Goal: Information Seeking & Learning: Learn about a topic

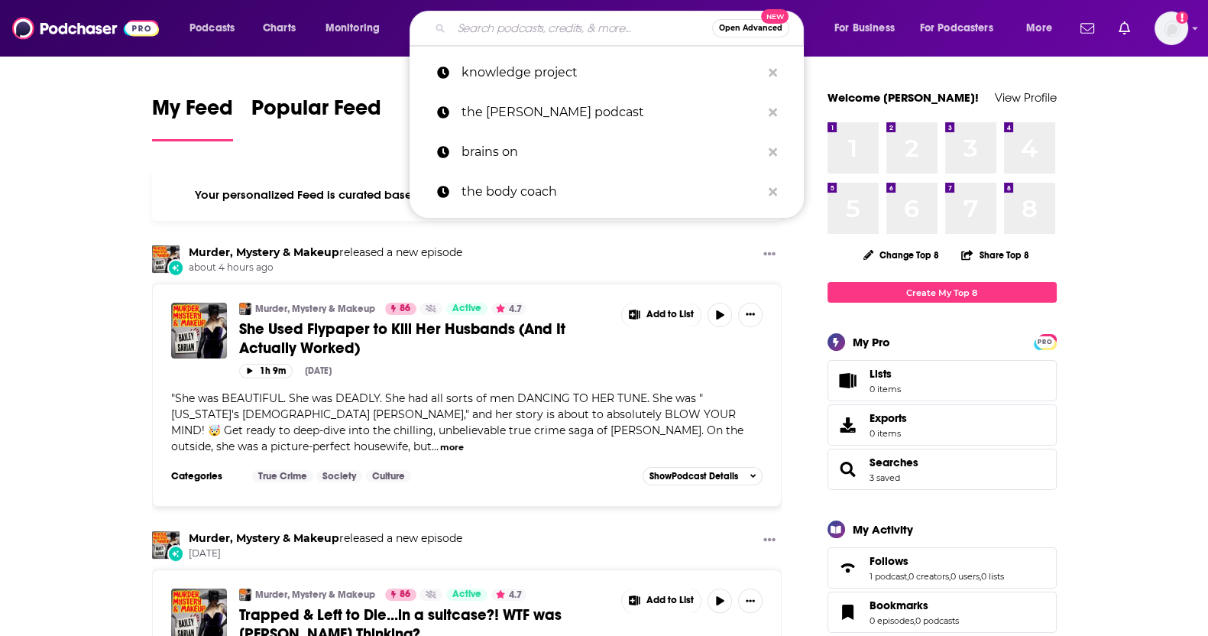
click at [515, 29] on input "Search podcasts, credits, & more..." at bounding box center [582, 28] width 261 height 24
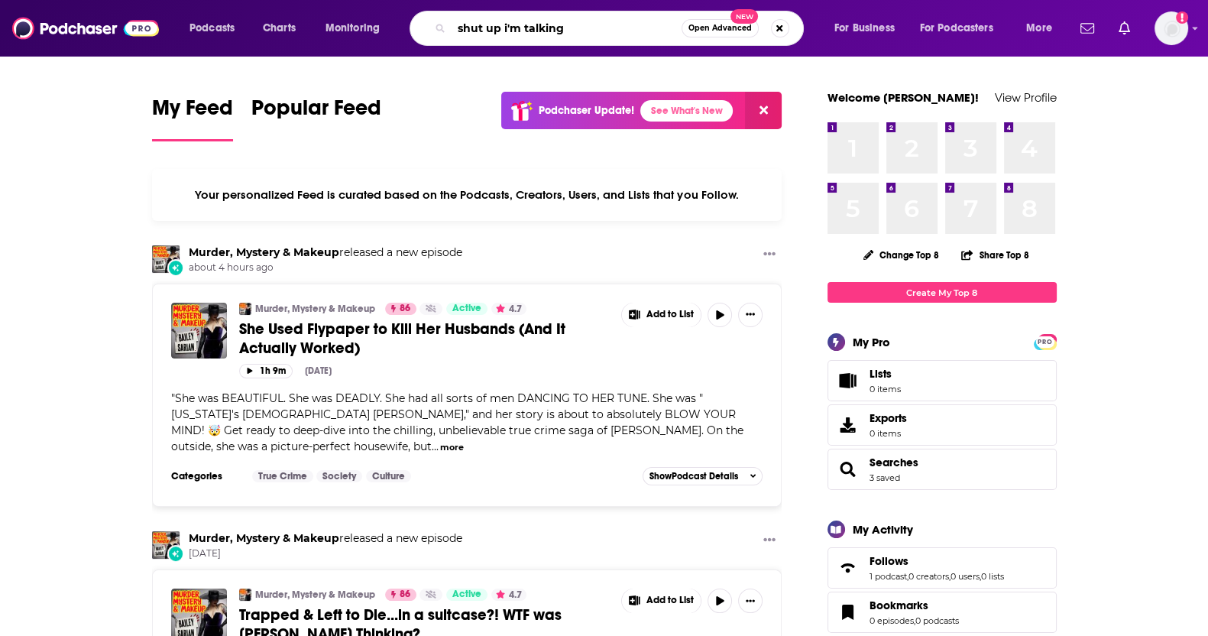
type input "shut up i'm talking"
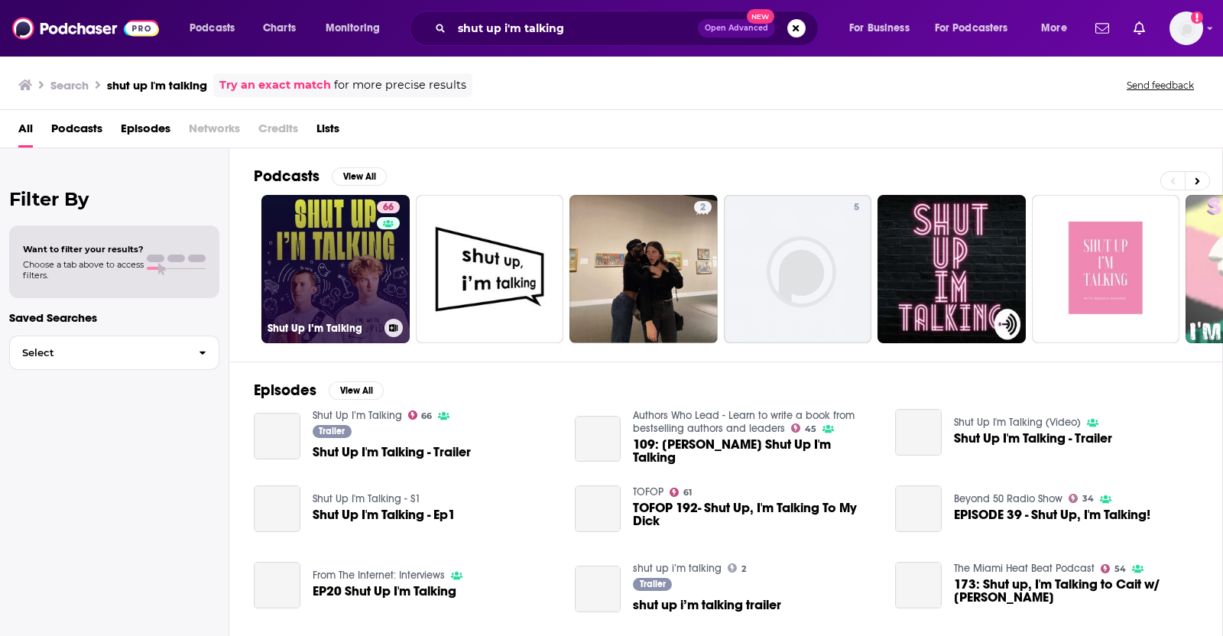
click at [306, 297] on link "66 Shut Up I’m Talking" at bounding box center [335, 269] width 148 height 148
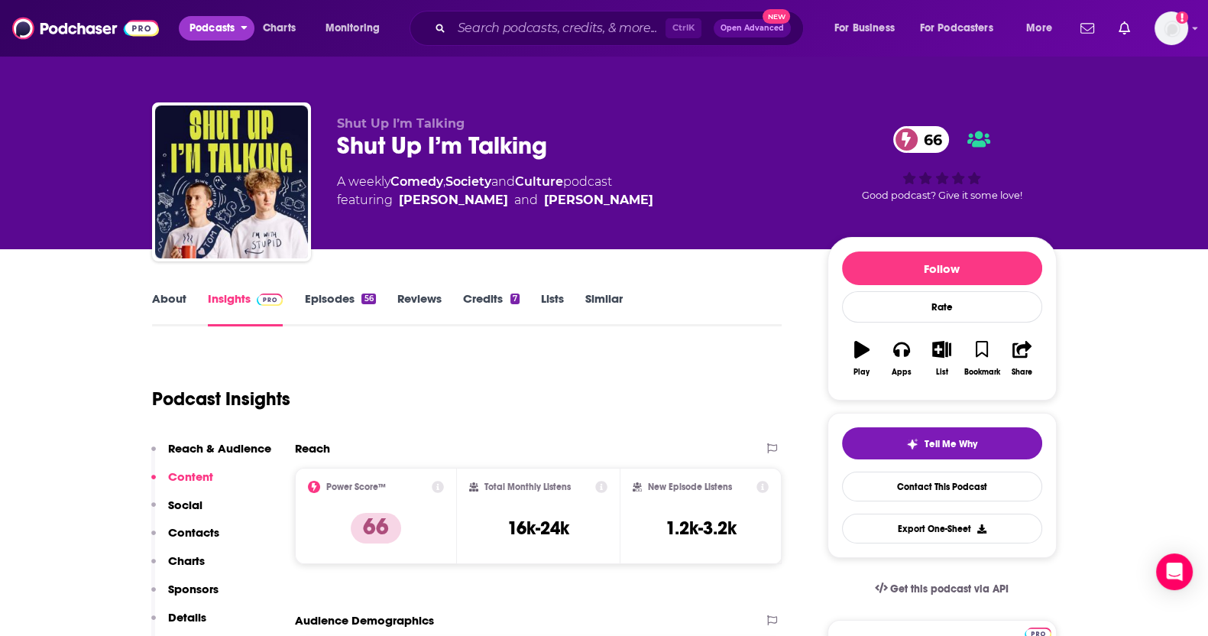
click at [219, 26] on span "Podcasts" at bounding box center [212, 28] width 45 height 21
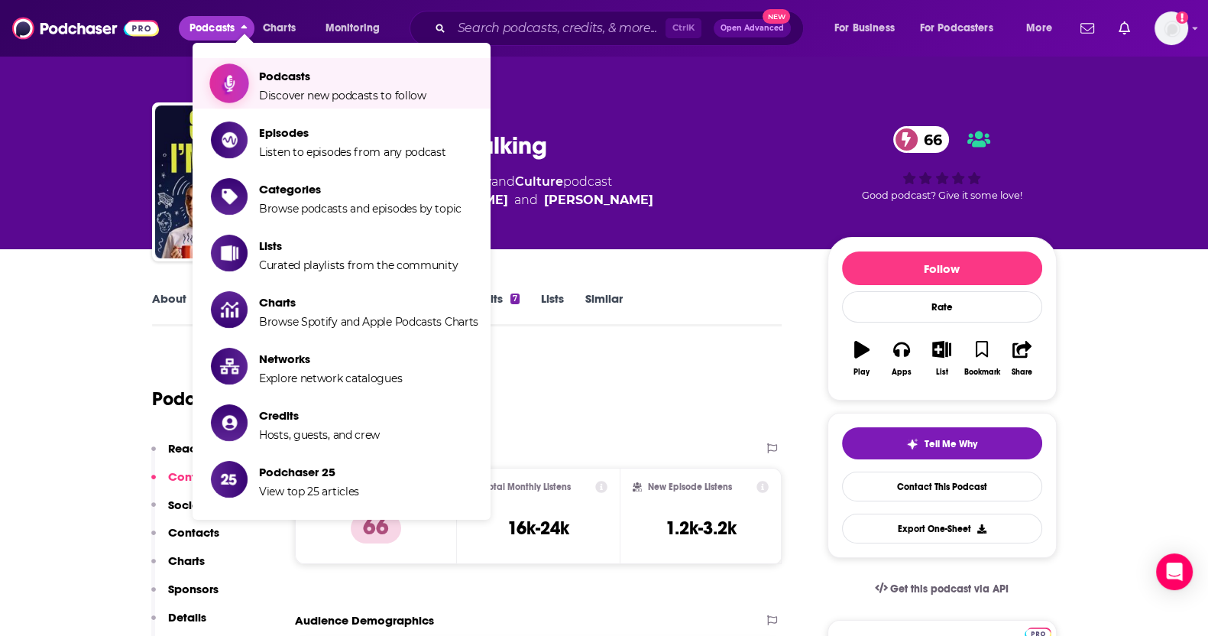
click at [268, 89] on span "Discover new podcasts to follow" at bounding box center [342, 96] width 167 height 14
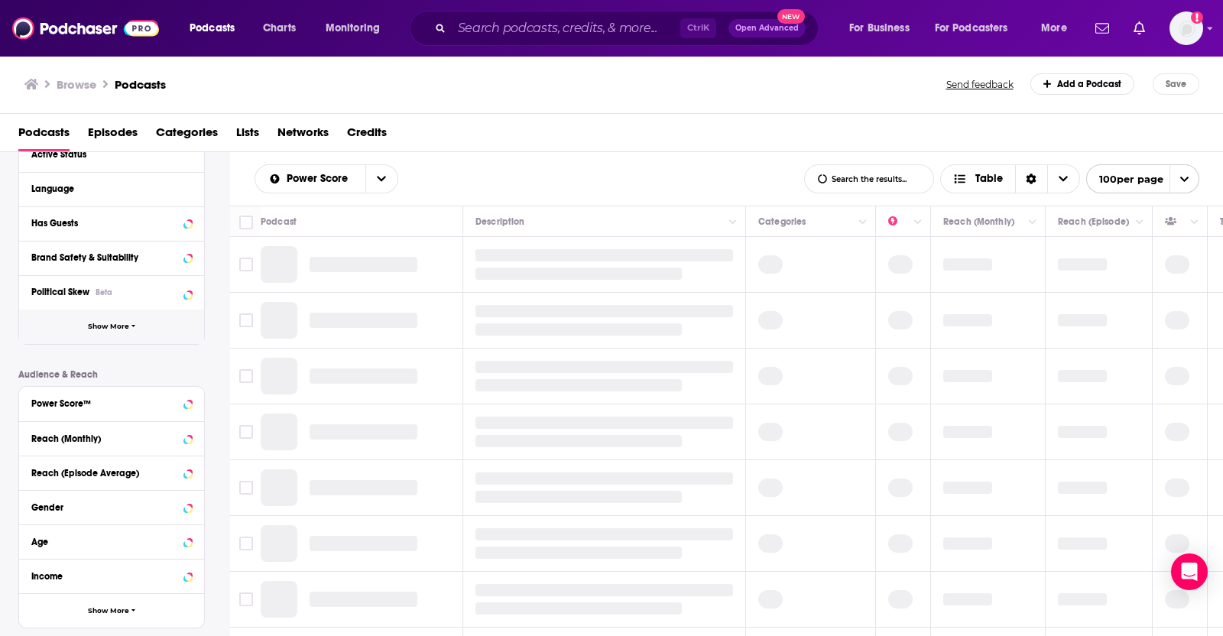
scroll to position [287, 0]
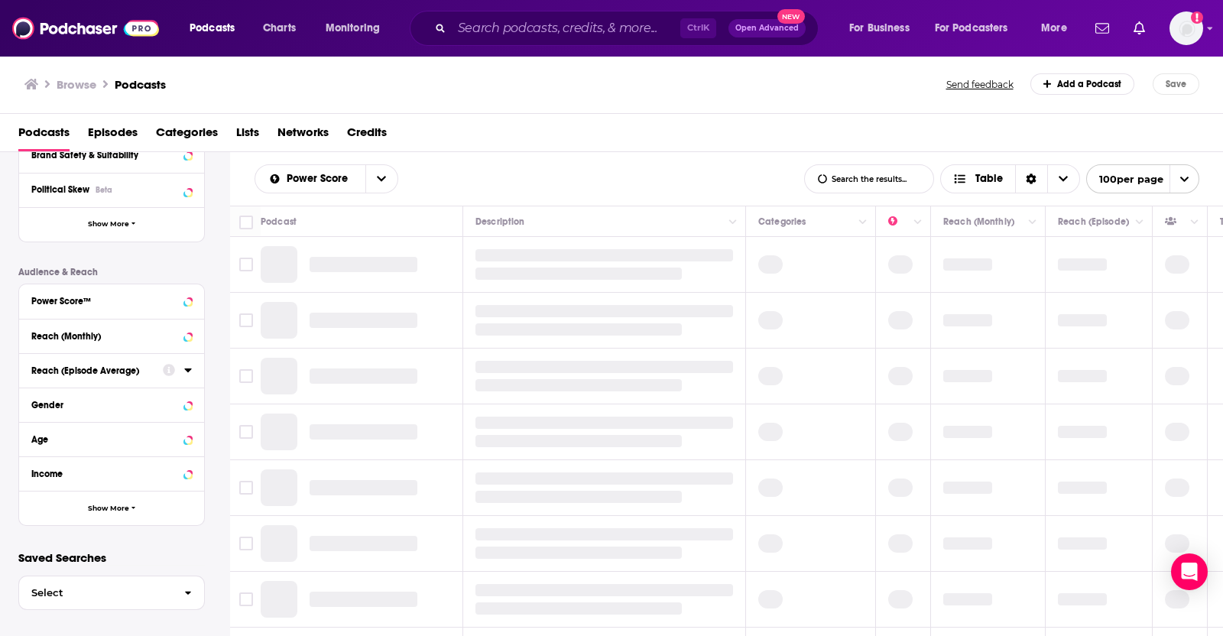
click at [70, 372] on div "Reach (Episode Average)" at bounding box center [92, 370] width 122 height 11
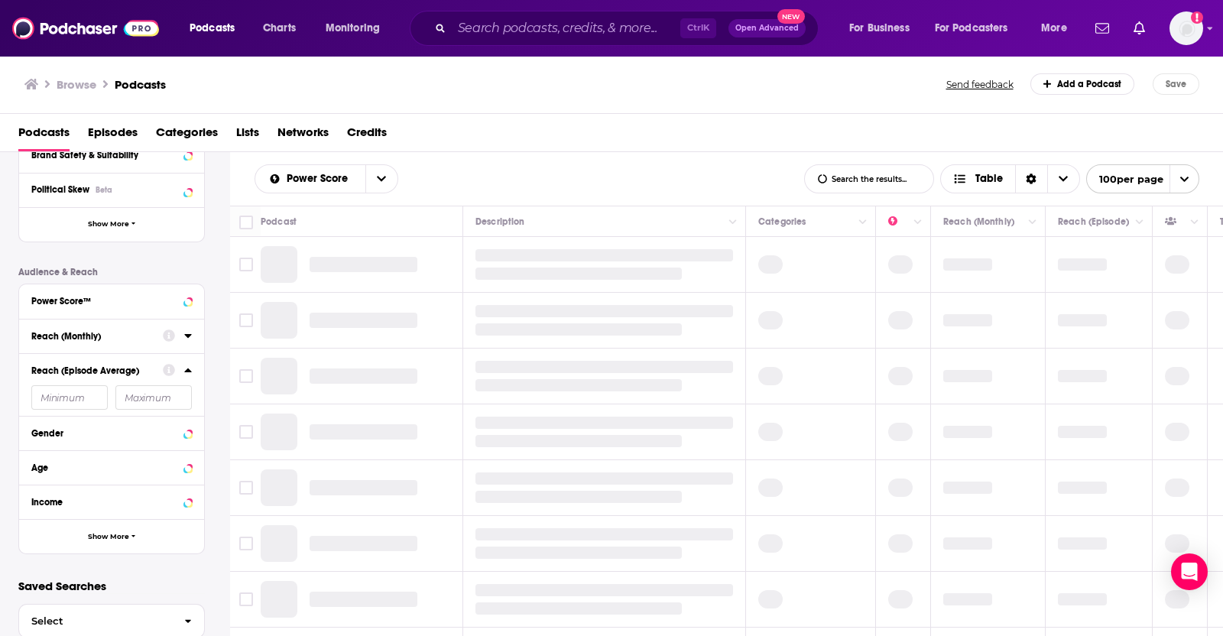
click at [70, 340] on div "Reach (Monthly)" at bounding box center [92, 336] width 122 height 11
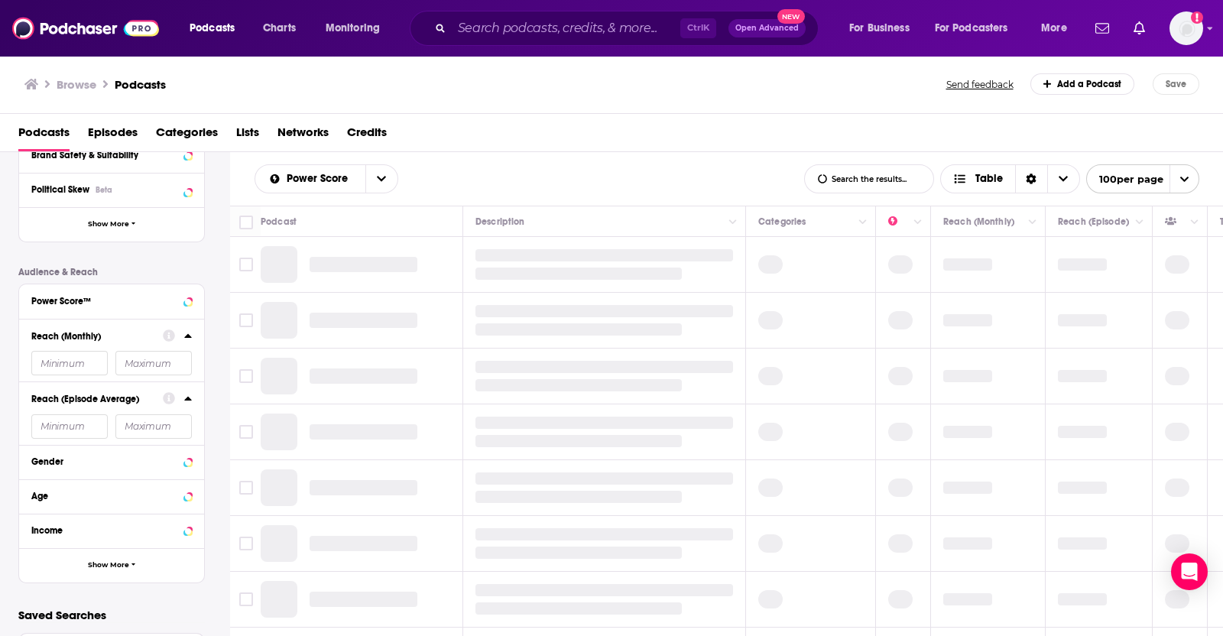
click at [82, 374] on input "number" at bounding box center [69, 363] width 76 height 24
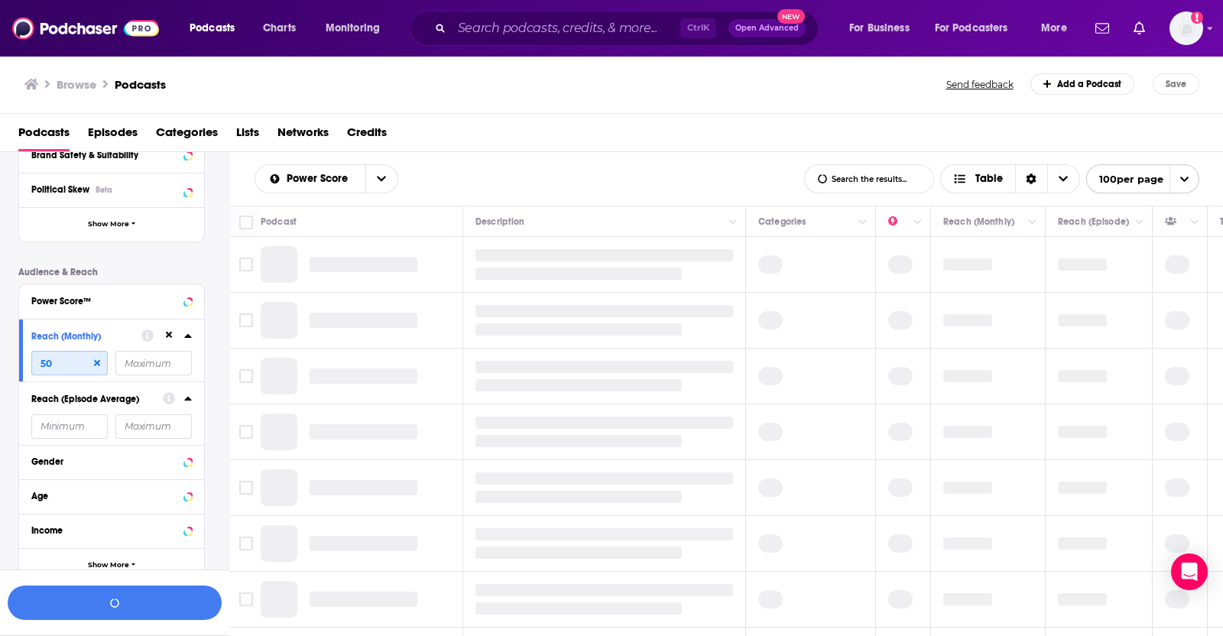
scroll to position [324, 0]
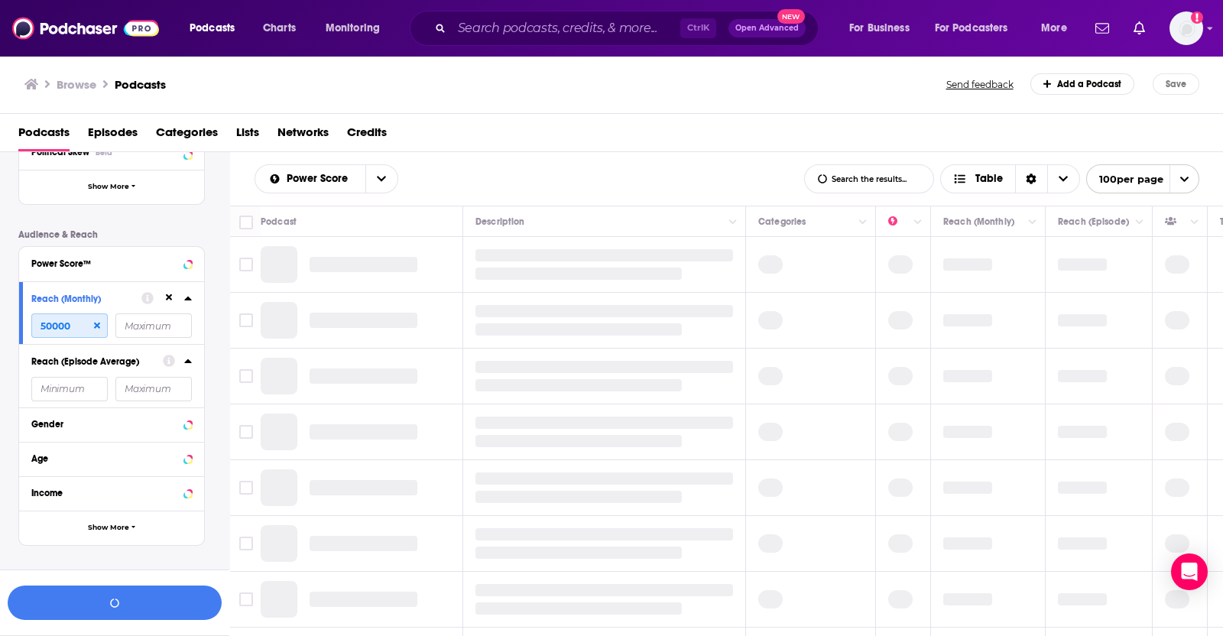
type input "50000"
click at [128, 330] on input "number" at bounding box center [153, 325] width 76 height 24
type input "400000"
click at [184, 298] on icon at bounding box center [188, 298] width 8 height 12
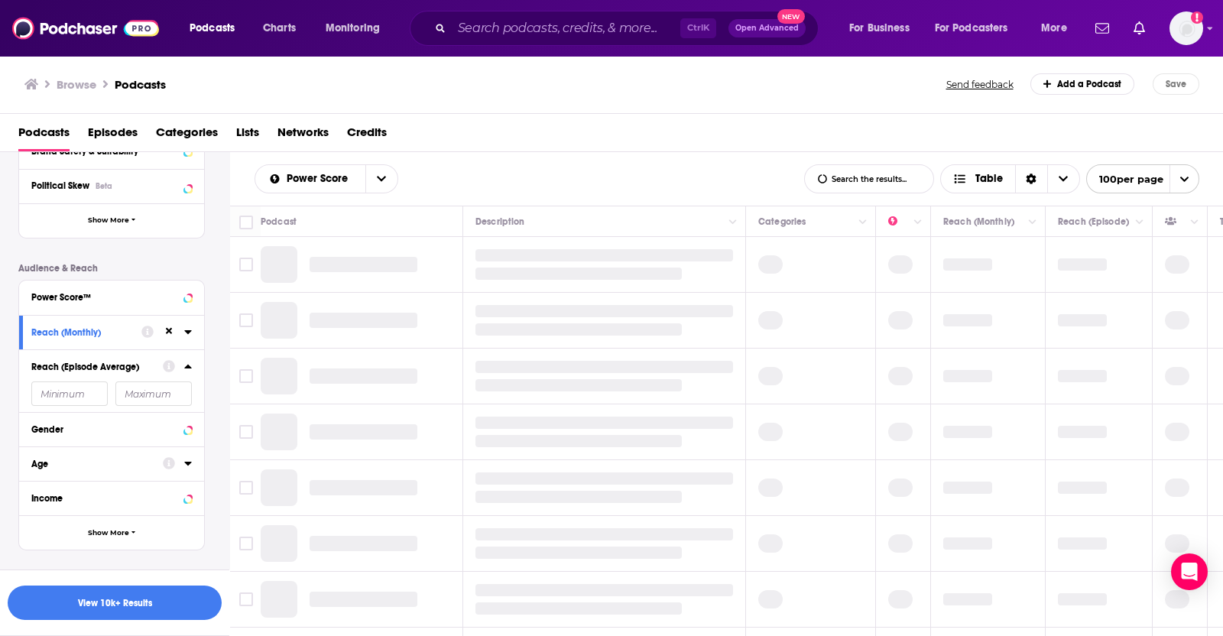
scroll to position [318, 0]
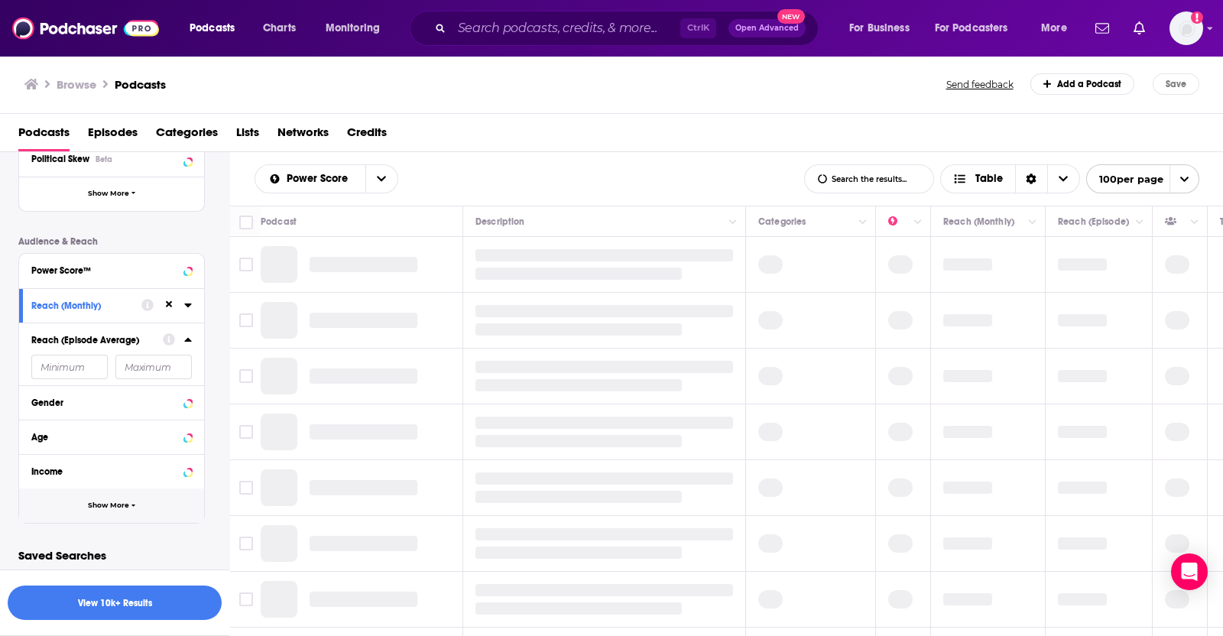
click at [107, 502] on span "Show More" at bounding box center [108, 505] width 41 height 8
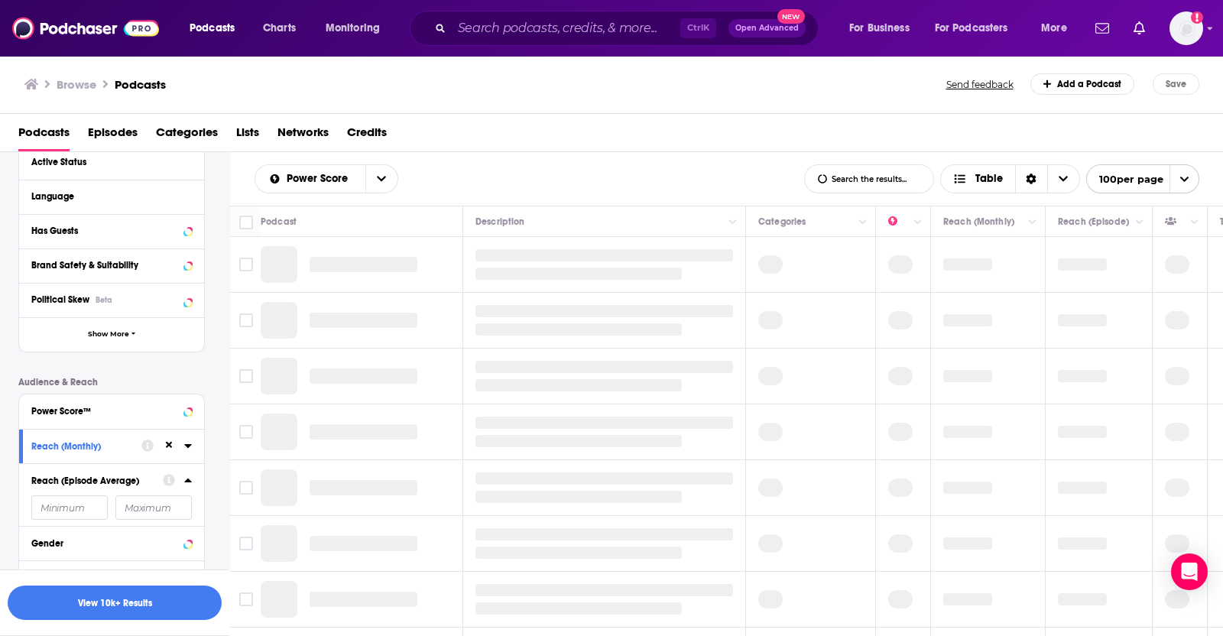
scroll to position [81, 0]
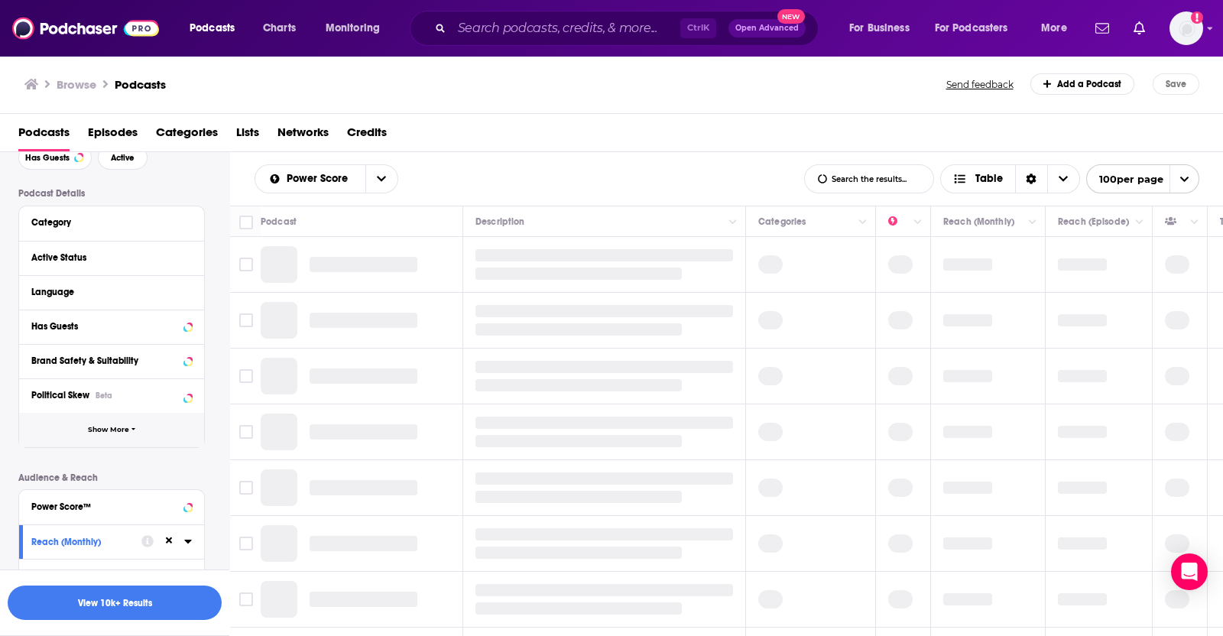
click at [107, 421] on button "Show More" at bounding box center [111, 430] width 185 height 34
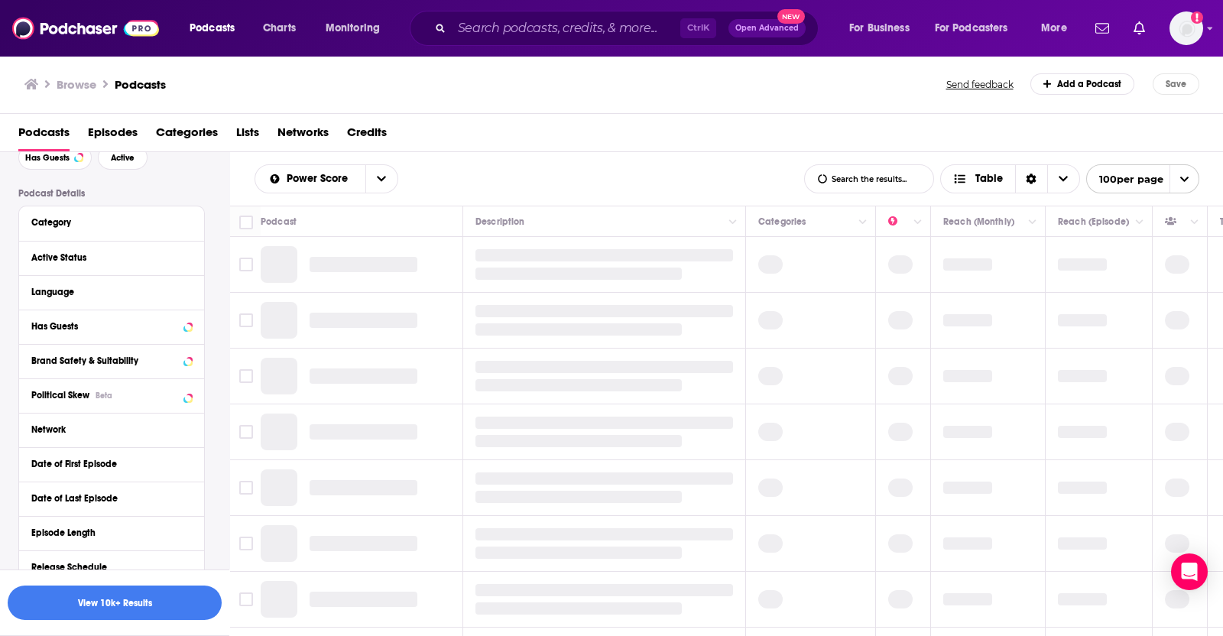
scroll to position [177, 0]
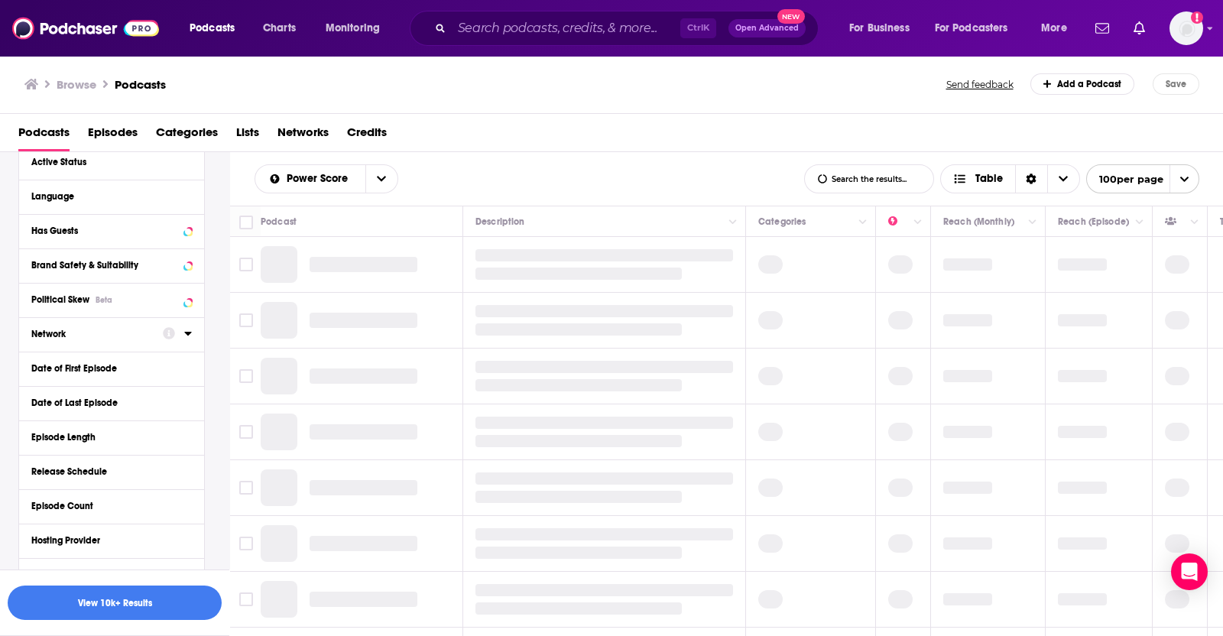
click at [188, 331] on icon at bounding box center [188, 333] width 8 height 12
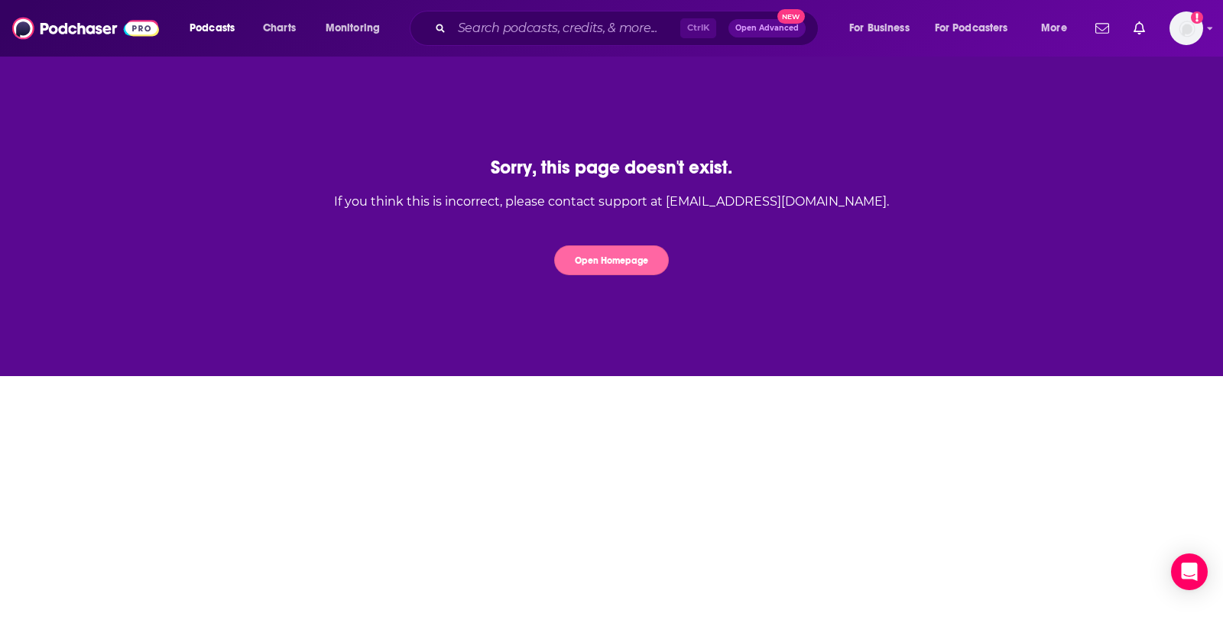
click at [642, 268] on button "Open Homepage" at bounding box center [611, 260] width 115 height 30
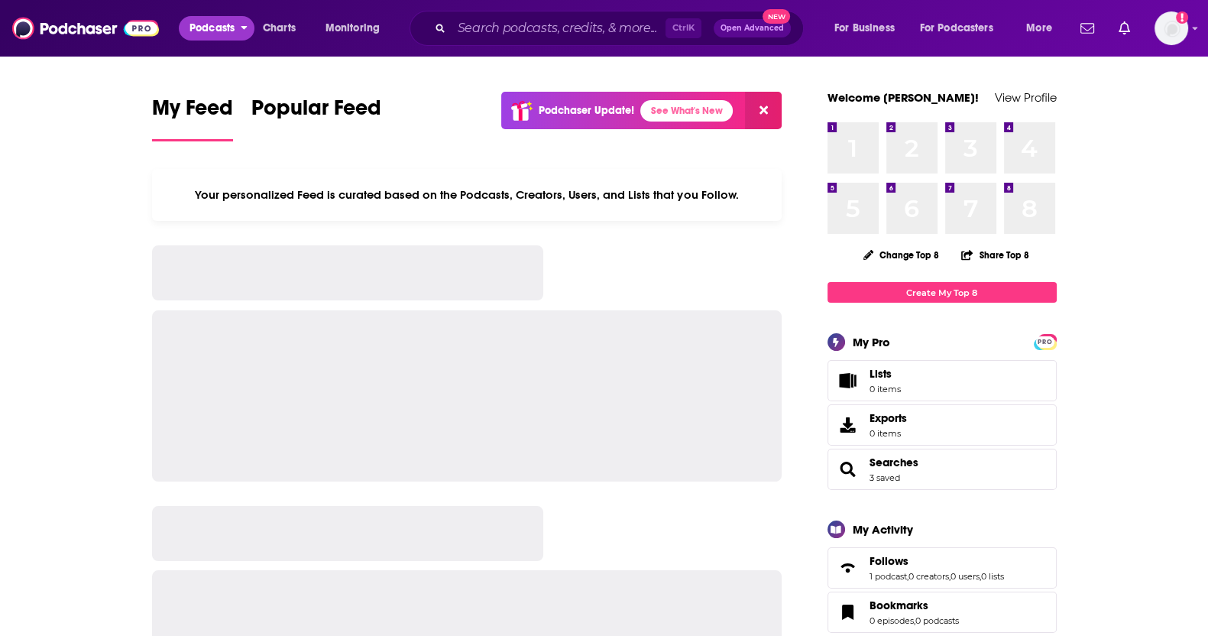
click at [233, 29] on span "Podcasts" at bounding box center [212, 28] width 45 height 21
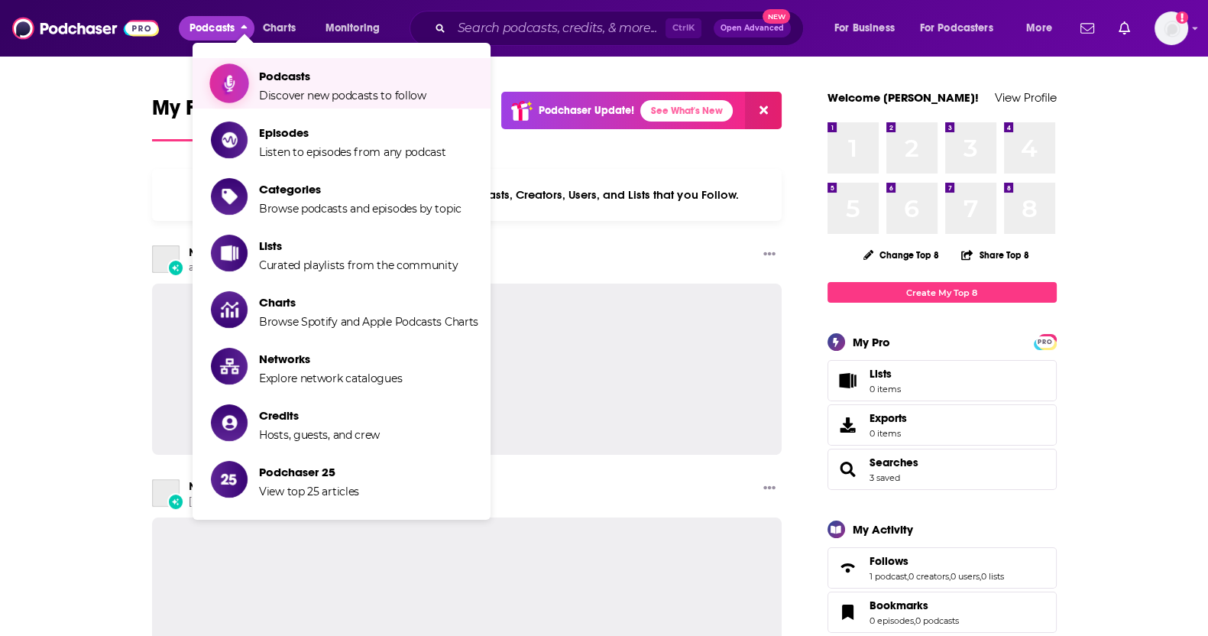
click at [260, 75] on span "Podcasts" at bounding box center [342, 76] width 167 height 15
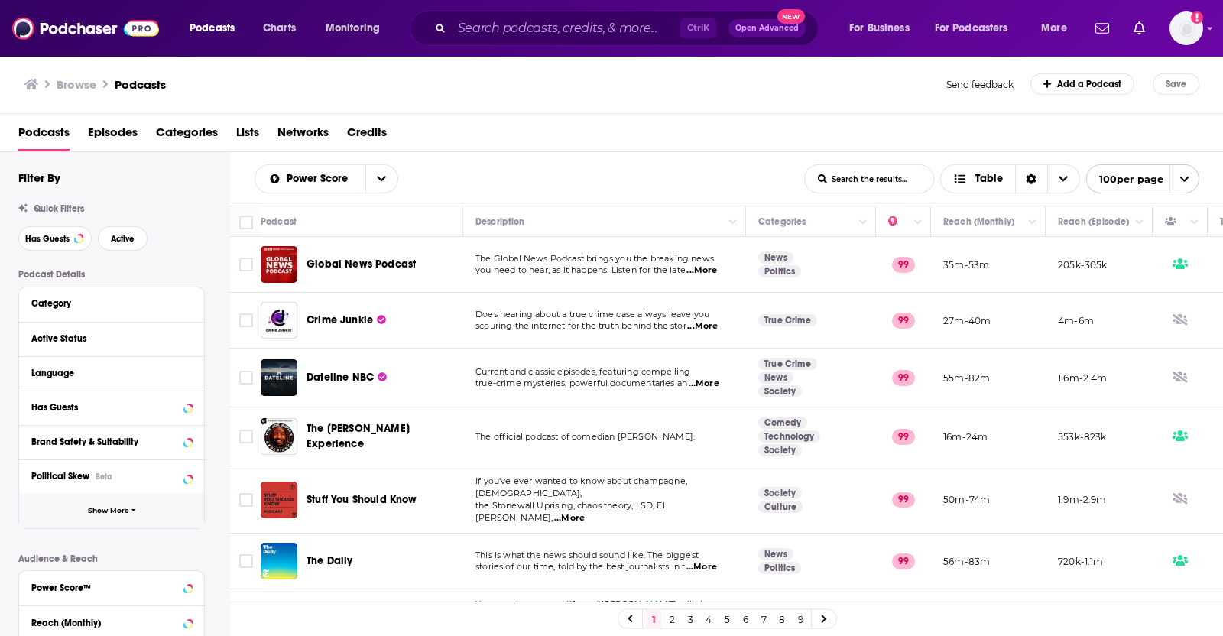
click at [92, 514] on span "Show More" at bounding box center [108, 511] width 41 height 8
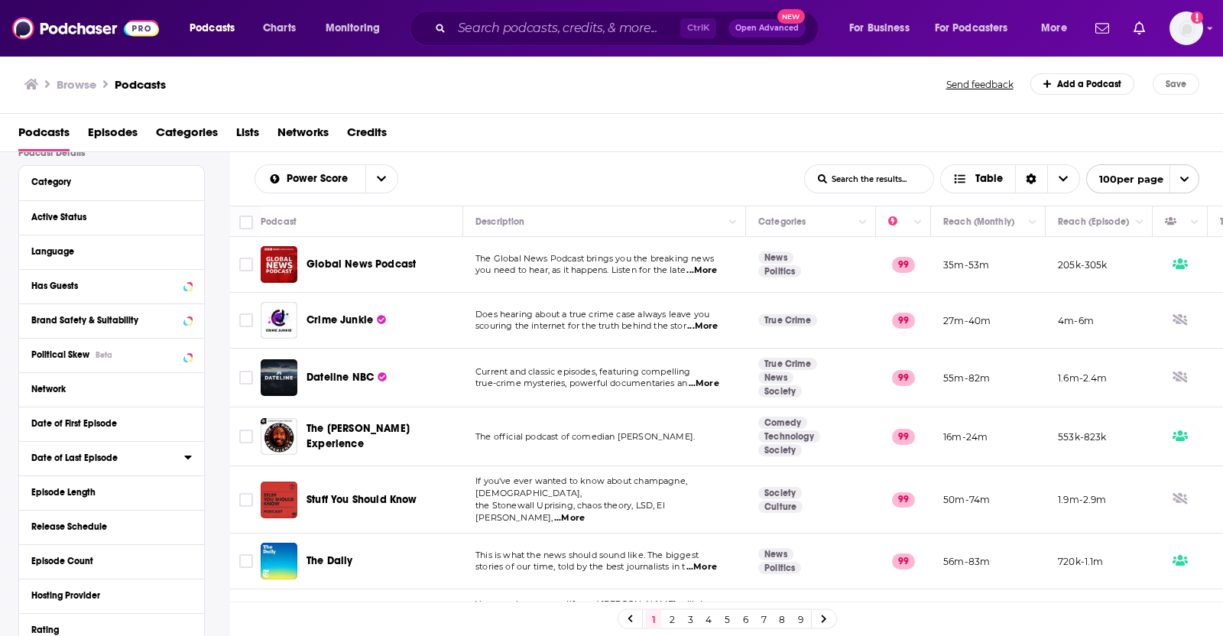
scroll to position [190, 0]
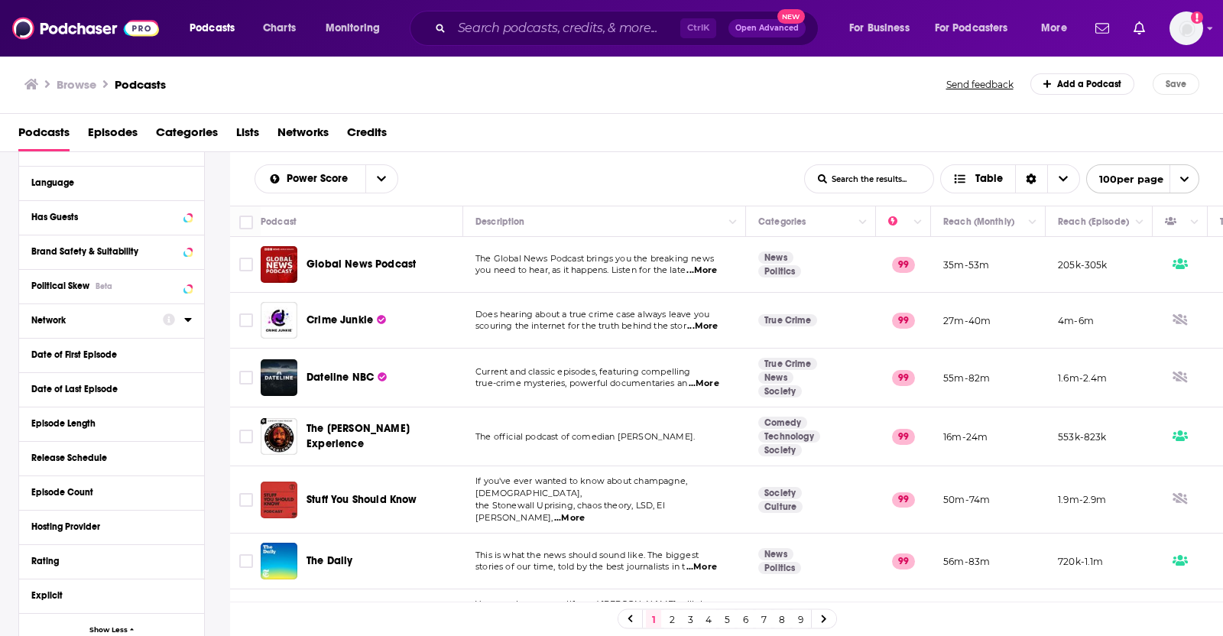
click at [188, 316] on icon at bounding box center [188, 319] width 8 height 12
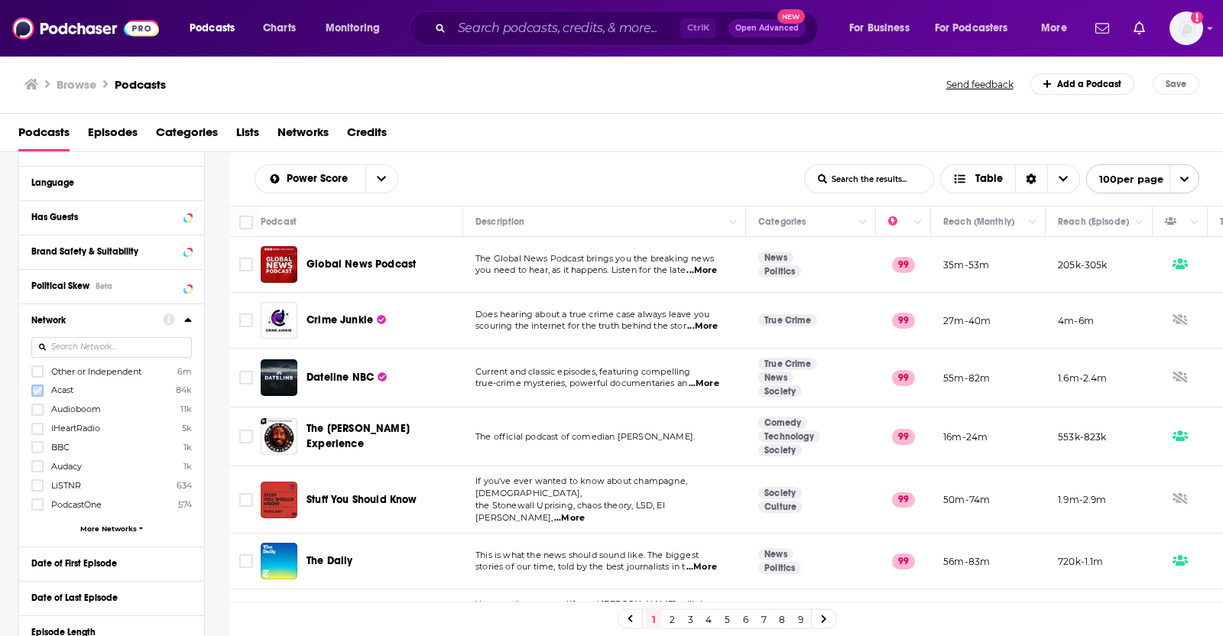
click at [35, 389] on icon at bounding box center [37, 390] width 9 height 9
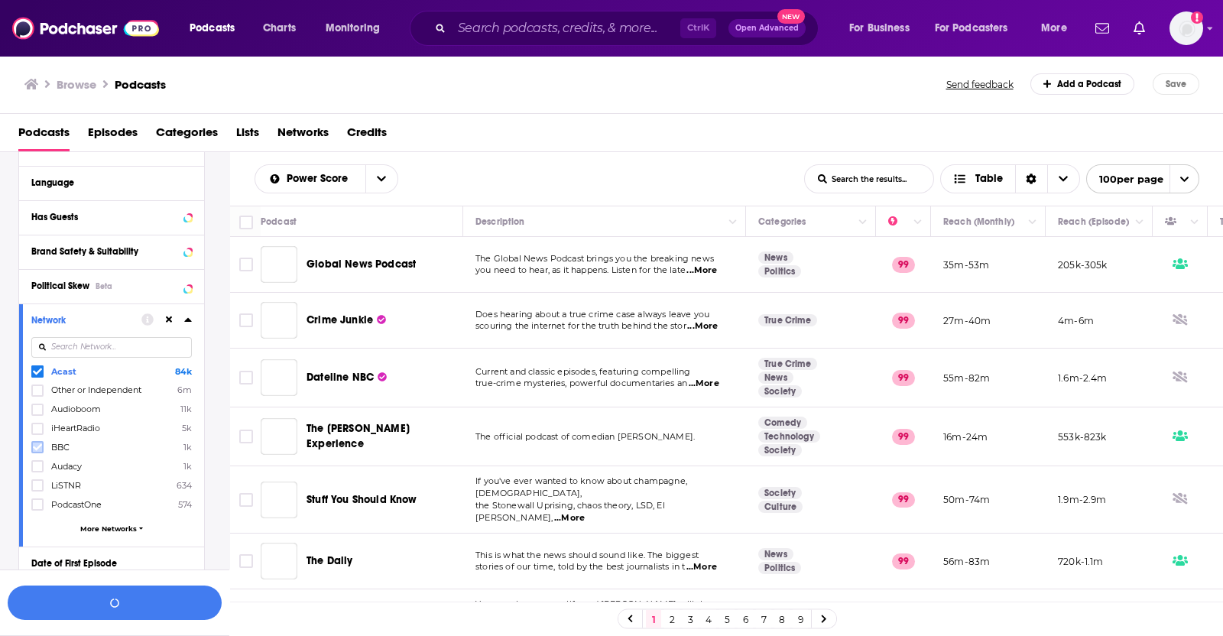
scroll to position [229, 0]
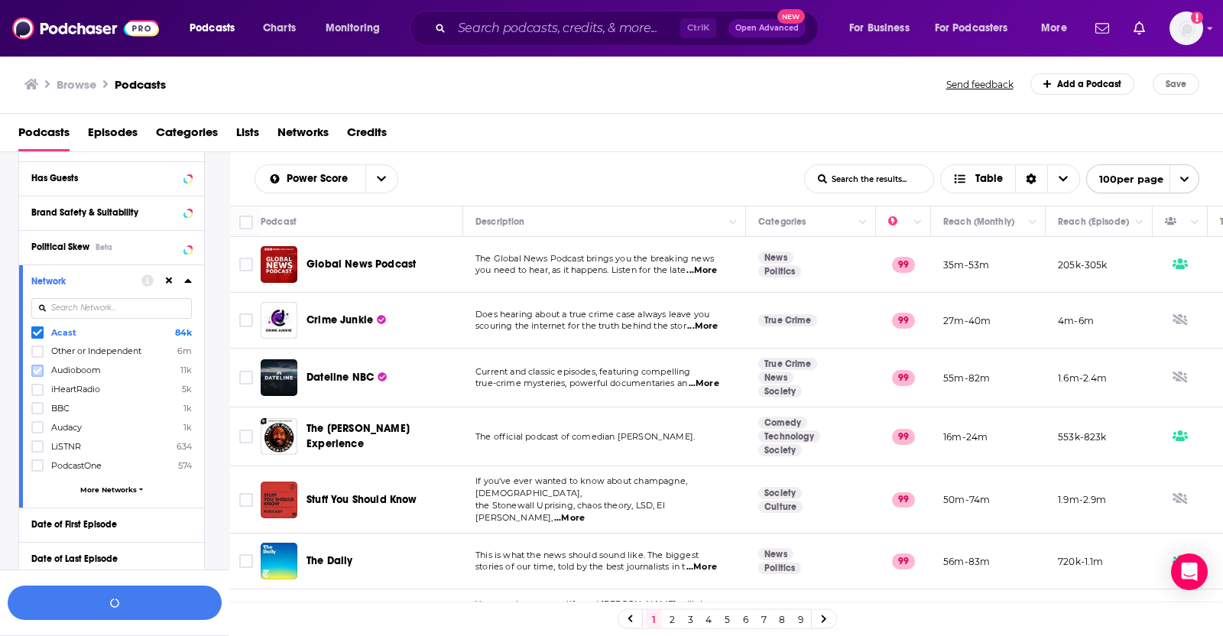
click at [42, 371] on label at bounding box center [37, 371] width 12 height 12
click at [187, 284] on icon at bounding box center [188, 280] width 8 height 12
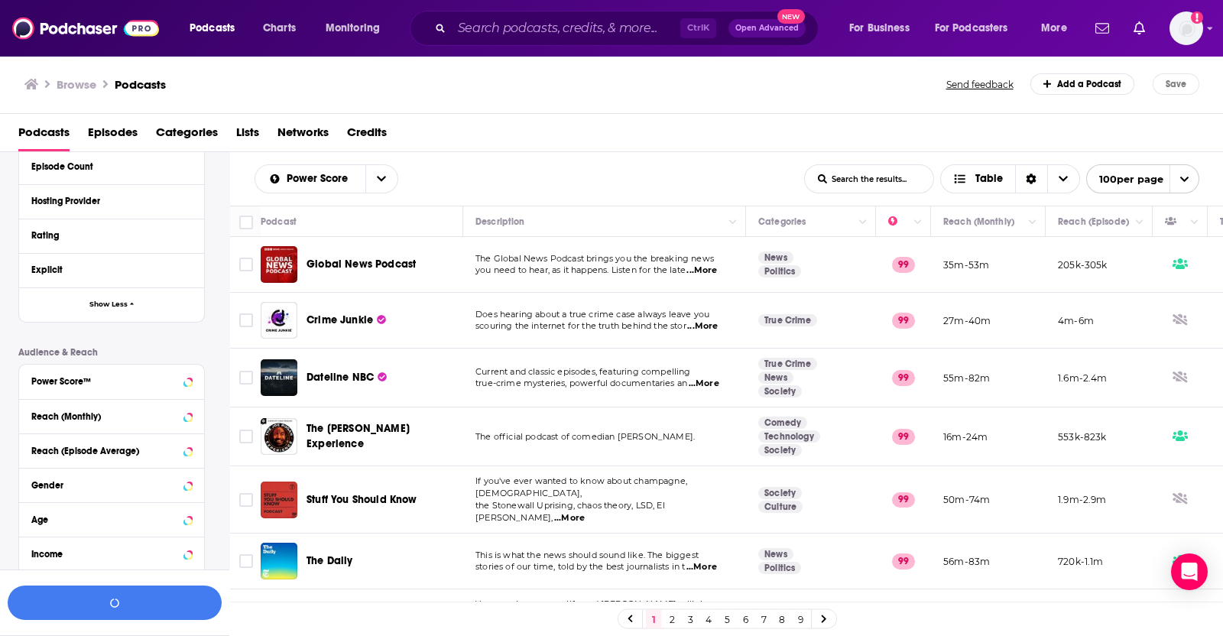
scroll to position [598, 0]
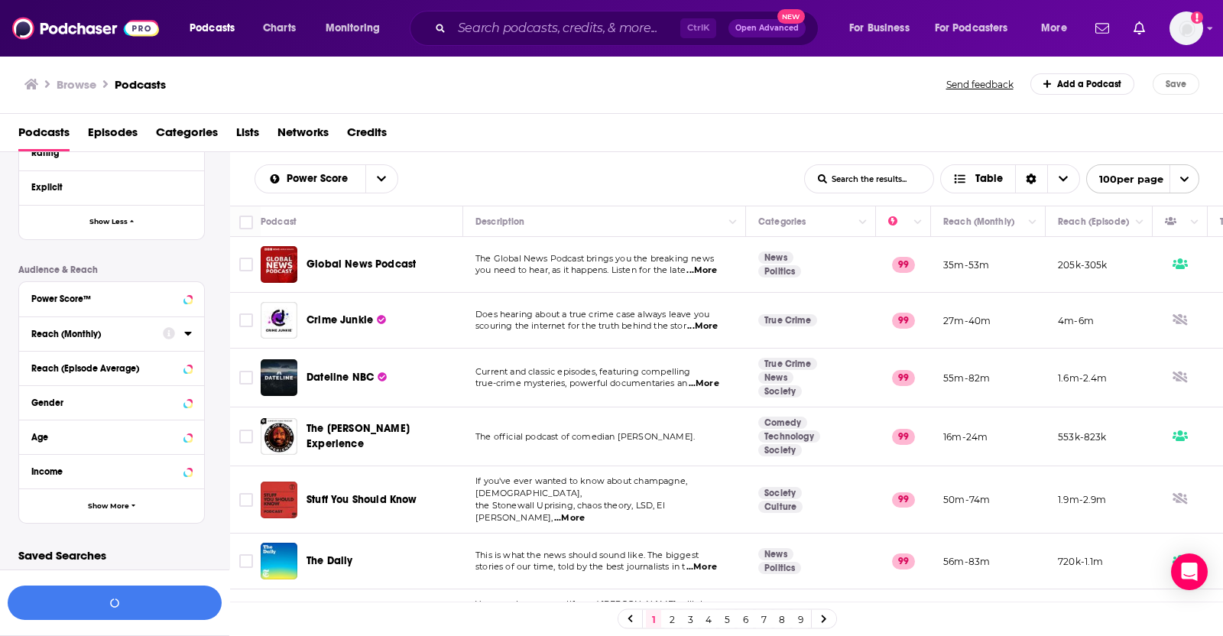
click at [184, 336] on icon at bounding box center [188, 333] width 8 height 12
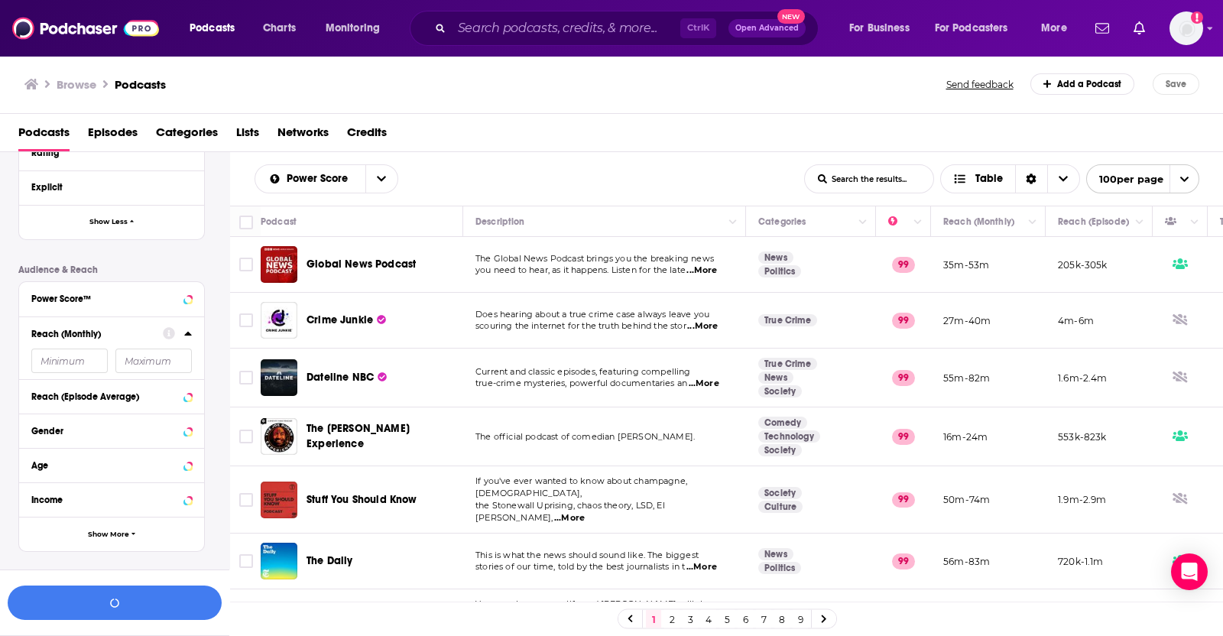
click at [130, 366] on input "number" at bounding box center [153, 361] width 76 height 24
click at [60, 362] on input "number" at bounding box center [69, 361] width 76 height 24
type input "50000"
click at [89, 600] on button "View 10k+ Results" at bounding box center [115, 602] width 214 height 34
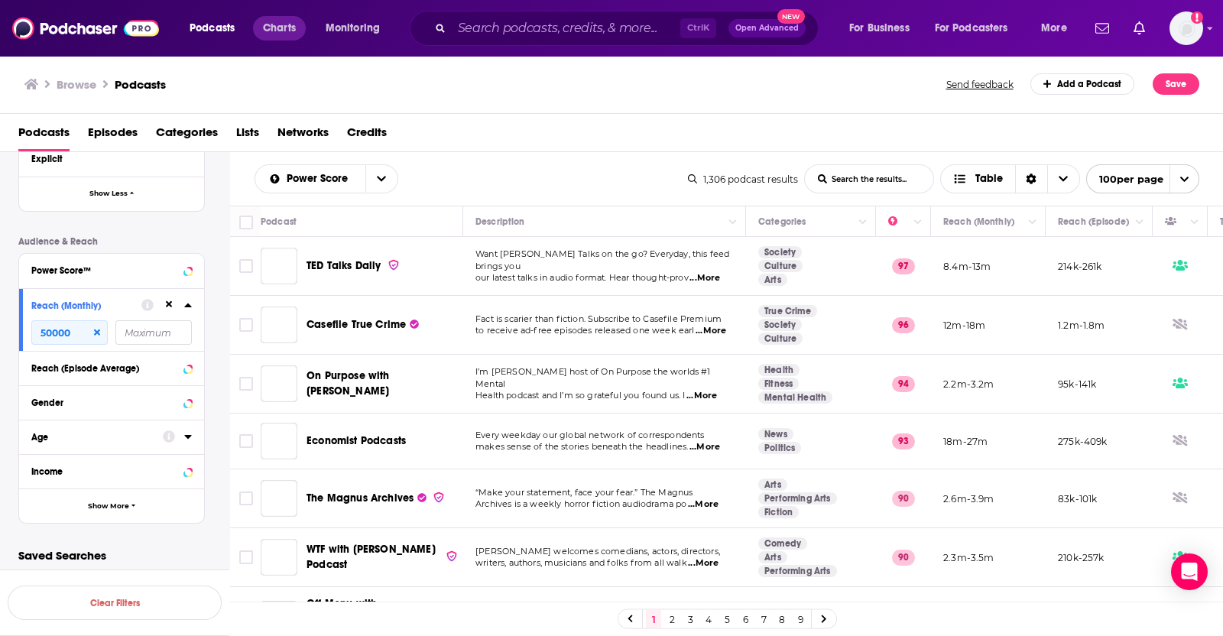
scroll to position [627, 0]
